Goal: Task Accomplishment & Management: Use online tool/utility

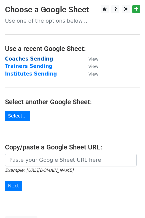
click at [21, 59] on strong "Coaches Sending" at bounding box center [29, 59] width 48 height 6
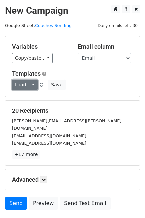
click at [30, 83] on link "Load..." at bounding box center [25, 85] width 26 height 10
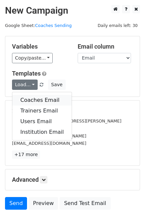
click at [37, 97] on link "Coaches Email" at bounding box center [41, 100] width 59 height 11
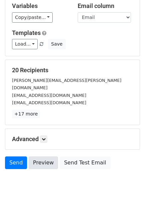
scroll to position [41, 0]
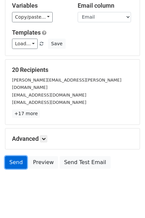
click at [16, 158] on link "Send" at bounding box center [16, 162] width 22 height 13
